Goal: Navigation & Orientation: Find specific page/section

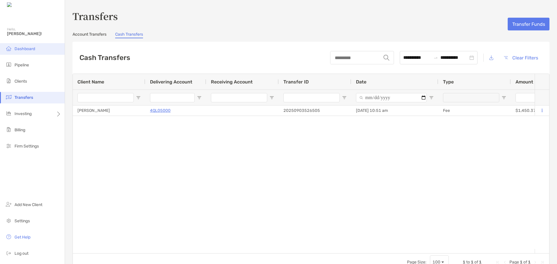
click at [24, 46] on li "Dashboard" at bounding box center [32, 49] width 65 height 12
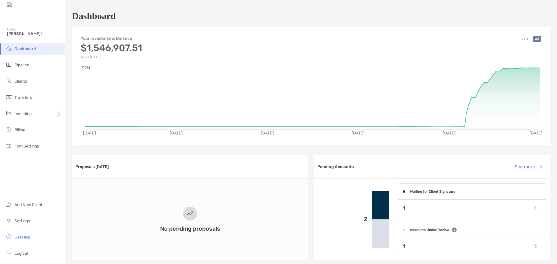
scroll to position [29, 0]
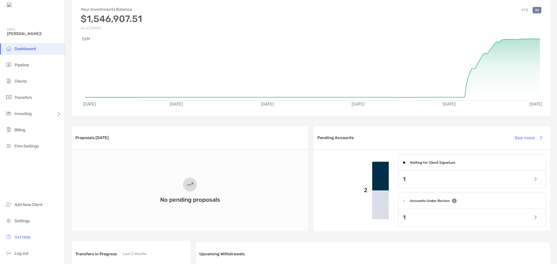
click at [419, 161] on h4 "Waiting for Client Signature" at bounding box center [433, 163] width 46 height 4
click at [533, 180] on button "button" at bounding box center [535, 179] width 12 height 12
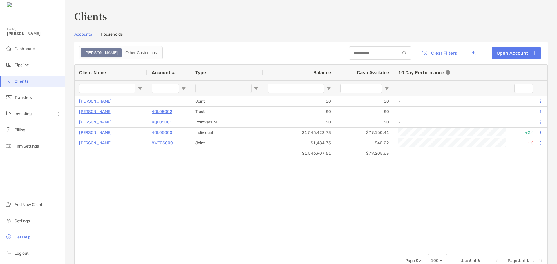
type input "*********"
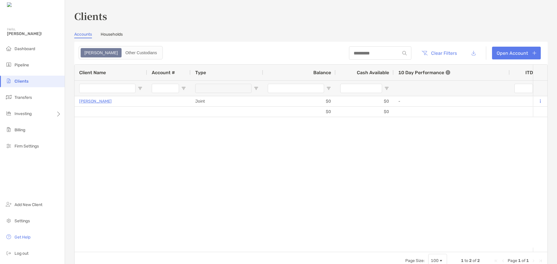
click at [113, 29] on div "Clients Accounts Households Zoe Other Custodians Clear Filters Open Account 1 t…" at bounding box center [311, 139] width 474 height 261
click at [112, 33] on link "Households" at bounding box center [112, 35] width 22 height 6
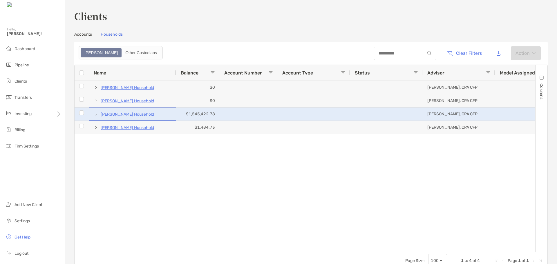
click at [134, 117] on p "[PERSON_NAME] Household" at bounding box center [127, 114] width 53 height 7
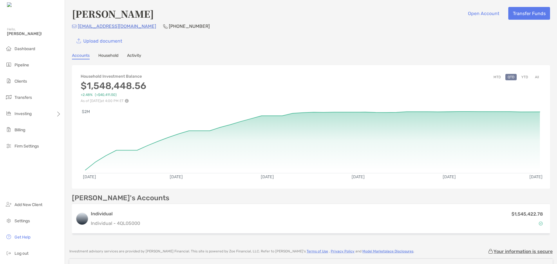
click at [521, 79] on button "YTD" at bounding box center [524, 77] width 11 height 6
click at [31, 52] on li "Dashboard" at bounding box center [32, 49] width 65 height 12
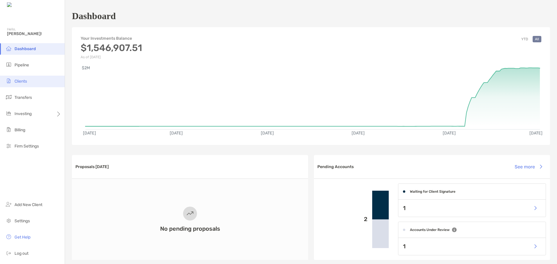
click at [28, 83] on li "Clients" at bounding box center [32, 82] width 65 height 12
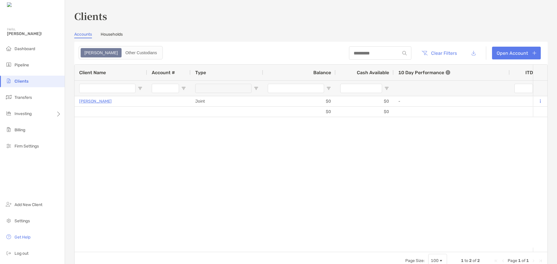
click at [111, 35] on link "Households" at bounding box center [112, 35] width 22 height 6
